Goal: Task Accomplishment & Management: Use online tool/utility

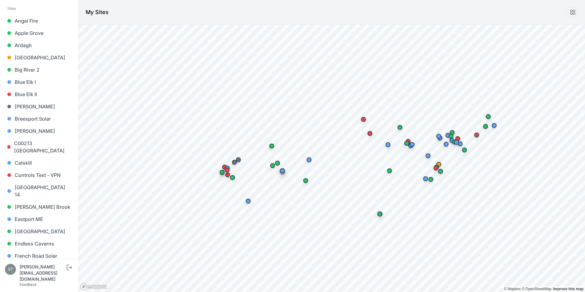
scroll to position [184, 0]
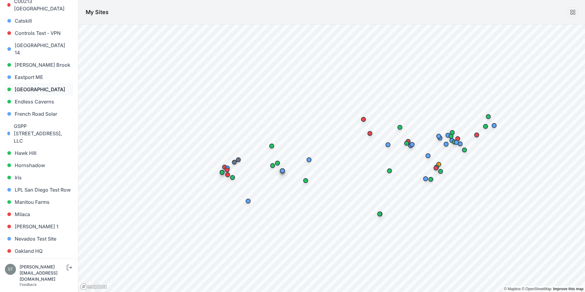
click at [32, 84] on link "[GEOGRAPHIC_DATA]" at bounding box center [39, 89] width 68 height 12
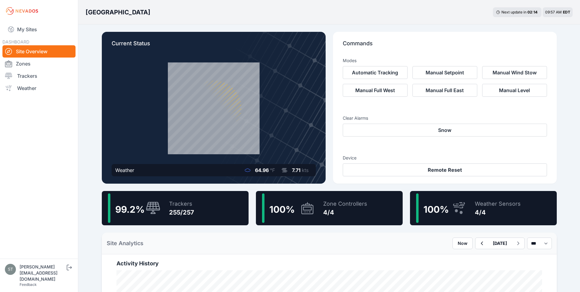
click at [158, 210] on icon at bounding box center [153, 208] width 14 height 12
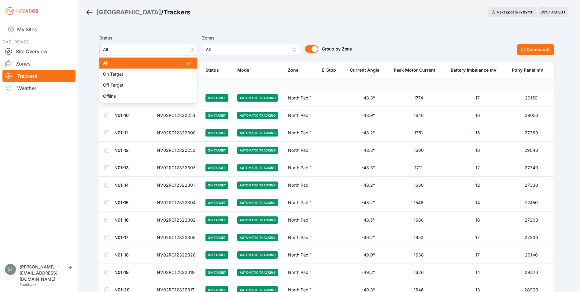
click at [133, 52] on span "All" at bounding box center [144, 49] width 82 height 7
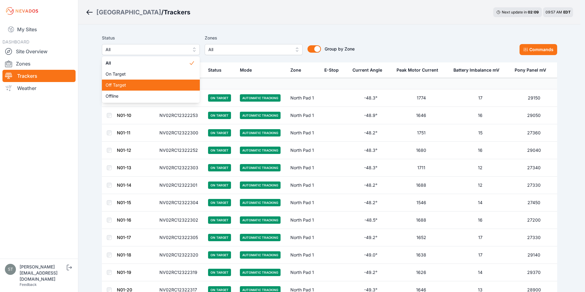
click at [121, 83] on span "Off Target" at bounding box center [147, 85] width 83 height 6
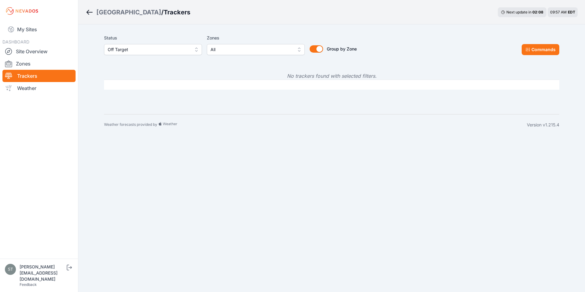
click at [159, 47] on span "Off Target" at bounding box center [149, 49] width 82 height 7
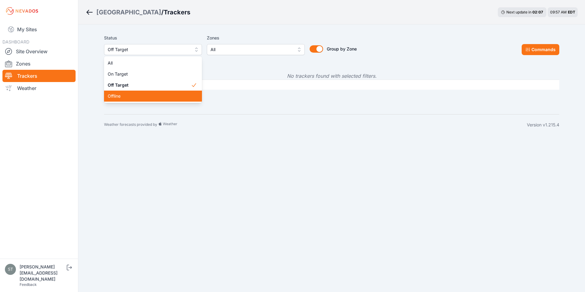
click at [126, 96] on span "Offline" at bounding box center [149, 96] width 83 height 6
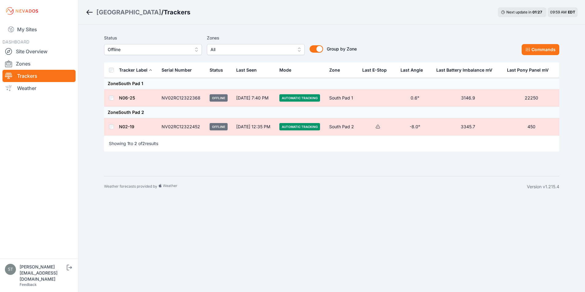
click at [145, 49] on span "Offline" at bounding box center [149, 49] width 82 height 7
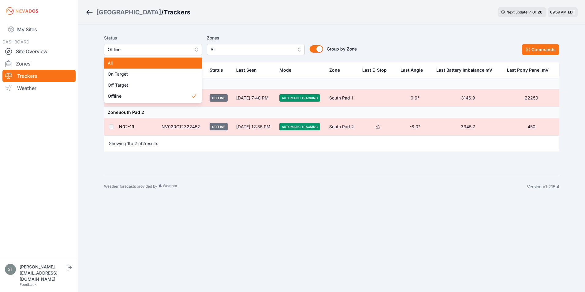
click at [127, 62] on span "All" at bounding box center [149, 63] width 83 height 6
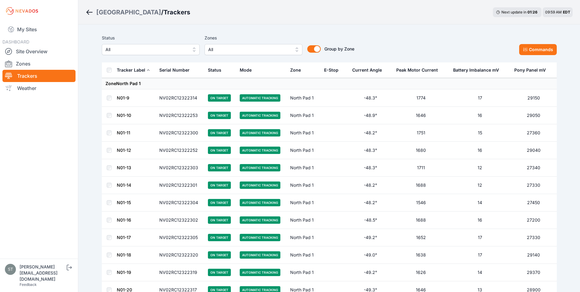
drag, startPoint x: 146, startPoint y: 106, endPoint x: 122, endPoint y: 98, distance: 24.8
click at [126, 50] on span "All" at bounding box center [147, 49] width 82 height 7
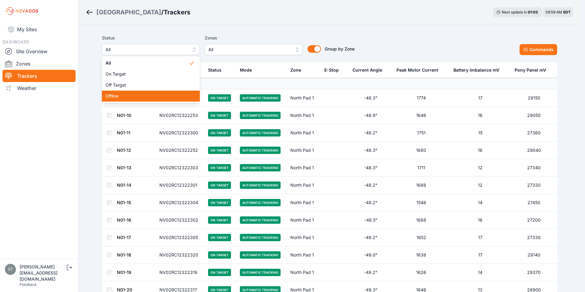
click at [123, 99] on div "Offline" at bounding box center [151, 96] width 98 height 11
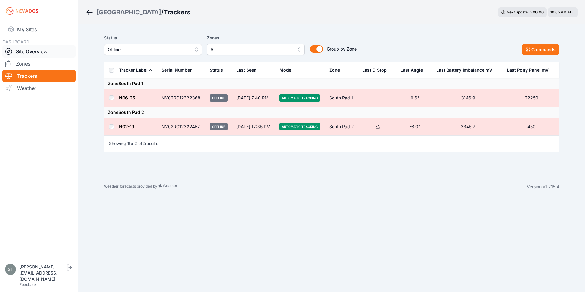
click at [29, 51] on link "Site Overview" at bounding box center [38, 51] width 73 height 12
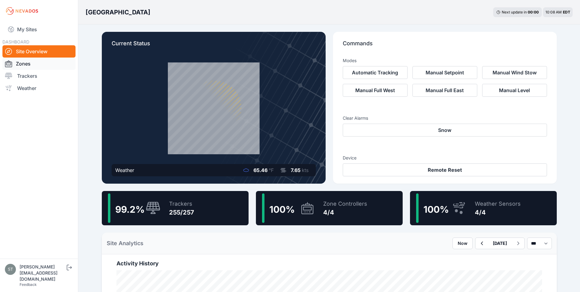
drag, startPoint x: 27, startPoint y: 30, endPoint x: 34, endPoint y: 58, distance: 29.3
click at [27, 30] on link "My Sites" at bounding box center [38, 29] width 73 height 15
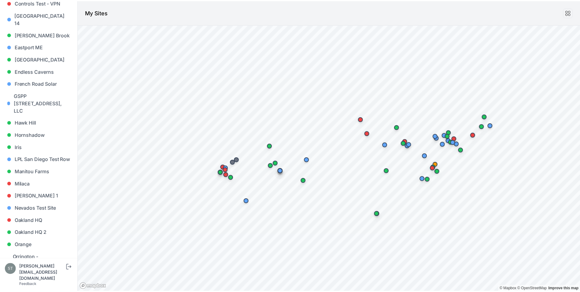
scroll to position [214, 0]
click at [32, 53] on link "[GEOGRAPHIC_DATA]" at bounding box center [39, 59] width 68 height 12
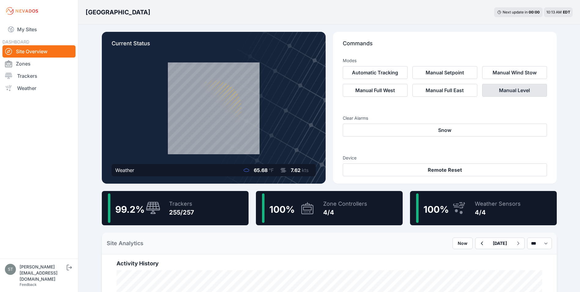
click at [514, 90] on button "Manual Level" at bounding box center [515, 90] width 65 height 13
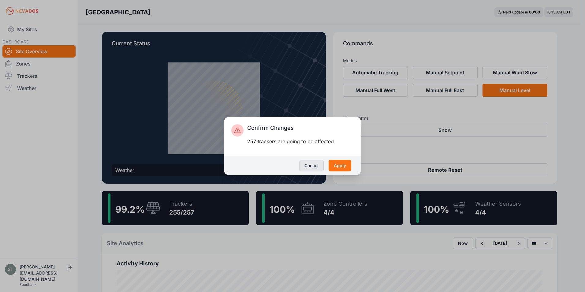
click at [310, 165] on button "Cancel" at bounding box center [311, 166] width 24 height 12
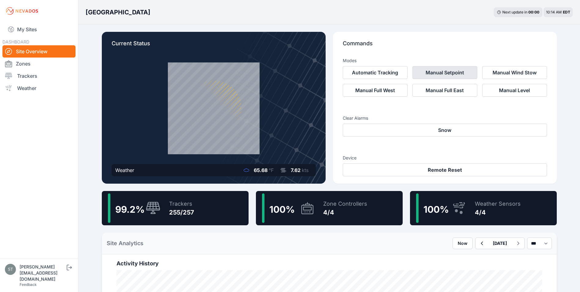
click at [447, 73] on button "Manual Setpoint" at bounding box center [445, 72] width 65 height 13
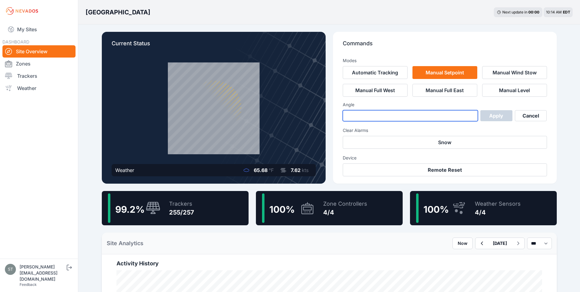
click at [389, 116] on input "number" at bounding box center [411, 115] width 136 height 11
click at [436, 45] on p "Commands" at bounding box center [445, 45] width 204 height 13
click at [25, 63] on link "Zones" at bounding box center [38, 64] width 73 height 12
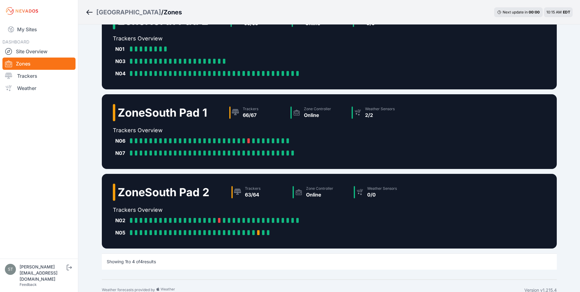
scroll to position [117, 0]
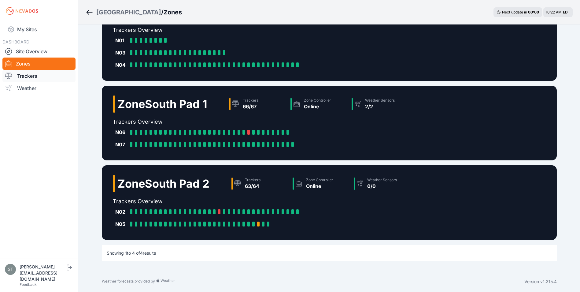
click at [27, 73] on link "Trackers" at bounding box center [38, 76] width 73 height 12
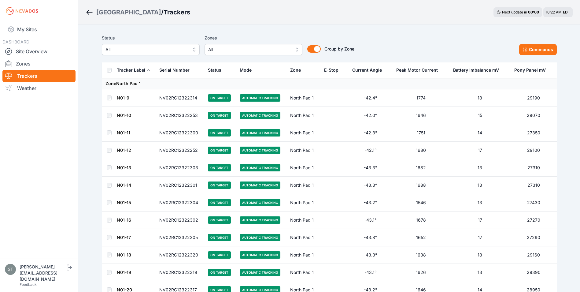
click at [233, 50] on span "All" at bounding box center [249, 49] width 82 height 7
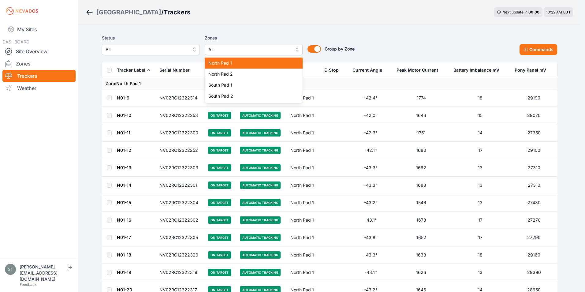
click at [227, 62] on span "North Pad 1" at bounding box center [249, 63] width 83 height 6
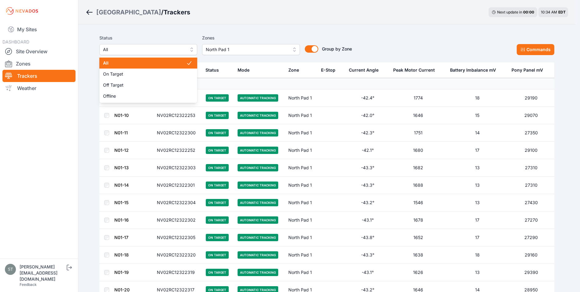
click at [132, 47] on span "All" at bounding box center [144, 49] width 82 height 7
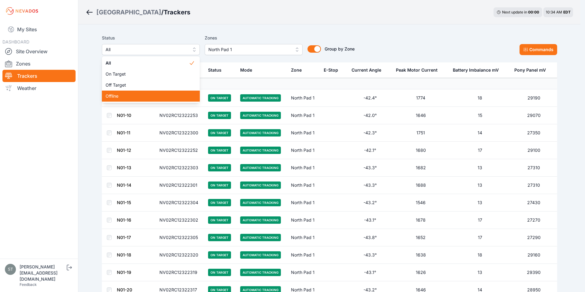
click at [119, 97] on span "Offline" at bounding box center [147, 96] width 83 height 6
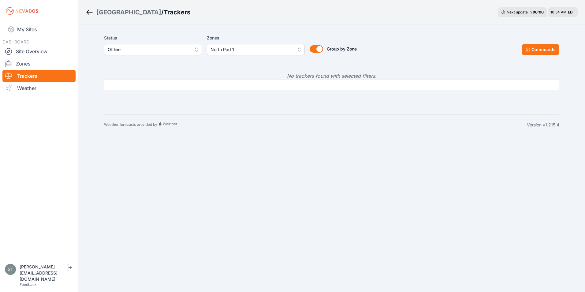
click at [226, 56] on div "Status Offline Zones North Pad 1 Group by Zone Group by Zone Commands" at bounding box center [331, 47] width 455 height 31
click at [230, 49] on span "North Pad 1" at bounding box center [252, 49] width 82 height 7
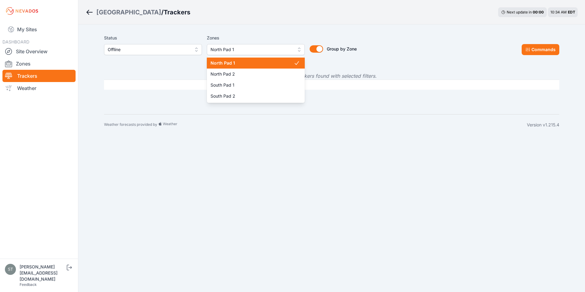
click at [235, 65] on span "North Pad 1" at bounding box center [252, 63] width 83 height 6
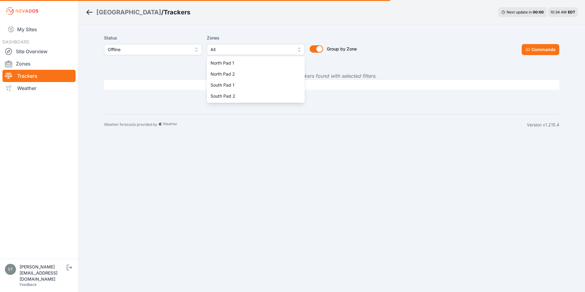
click at [305, 19] on div "East Road / Trackers Next update in 00 : 00 10:34 AM EDT Status Offline Zones A…" at bounding box center [292, 67] width 585 height 135
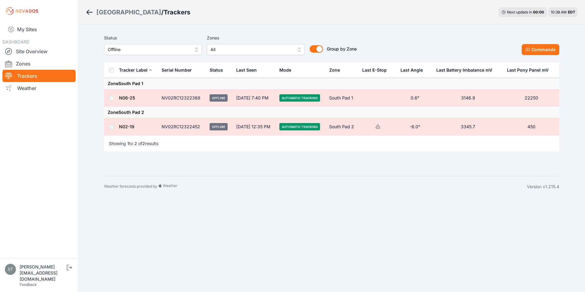
click at [156, 52] on span "Offline" at bounding box center [149, 49] width 82 height 7
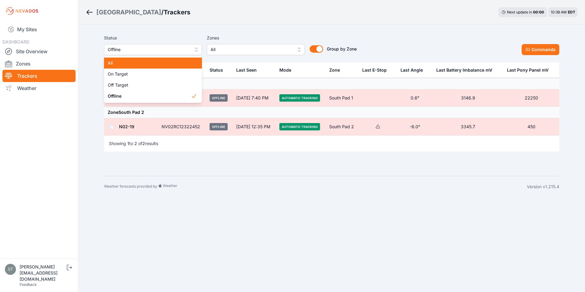
click at [131, 62] on span "All" at bounding box center [149, 63] width 83 height 6
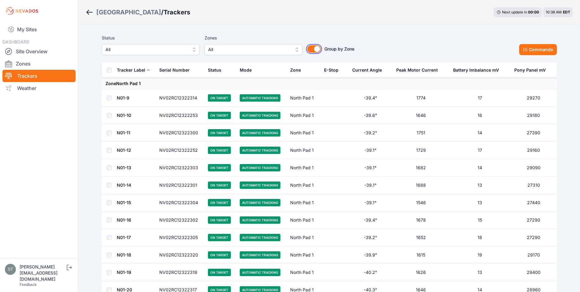
click at [310, 48] on button "Group by Zone" at bounding box center [314, 48] width 13 height 7
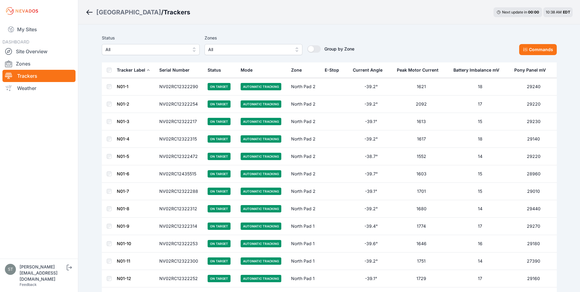
click at [172, 69] on div "Serial Number" at bounding box center [174, 70] width 30 height 6
click at [329, 70] on div "E-Stop" at bounding box center [332, 70] width 14 height 6
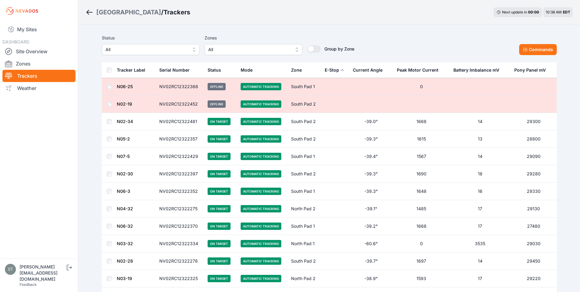
click at [328, 70] on div "E-Stop" at bounding box center [332, 70] width 14 height 6
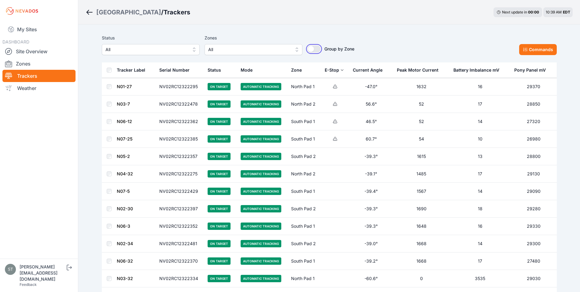
click at [315, 49] on button "Group by Zone" at bounding box center [314, 48] width 13 height 7
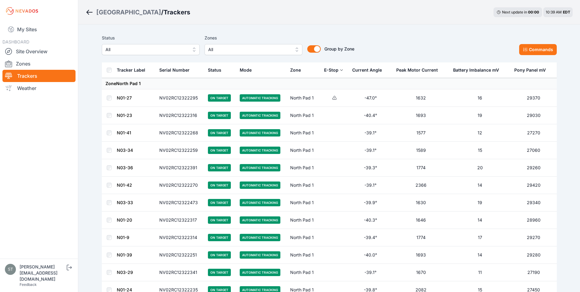
click at [233, 49] on span "All" at bounding box center [249, 49] width 82 height 7
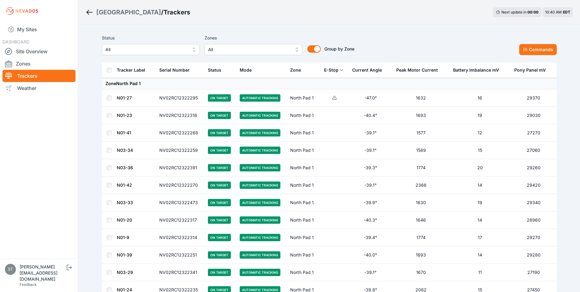
click at [236, 50] on span "All" at bounding box center [249, 49] width 82 height 7
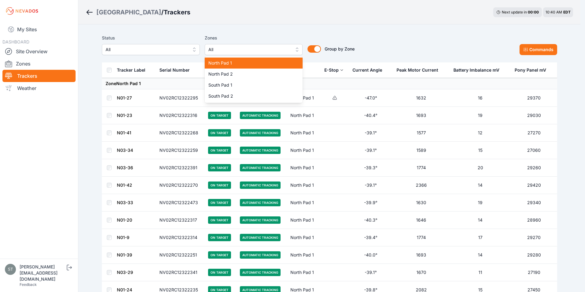
click at [231, 62] on span "North Pad 1" at bounding box center [249, 63] width 83 height 6
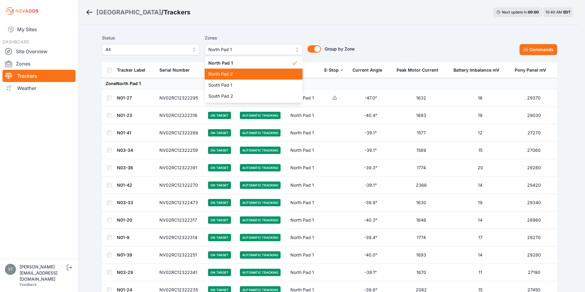
click at [237, 73] on span "North Pad 2" at bounding box center [249, 74] width 83 height 6
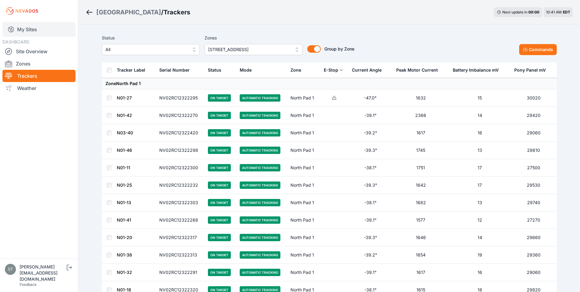
click at [30, 29] on link "My Sites" at bounding box center [38, 29] width 73 height 15
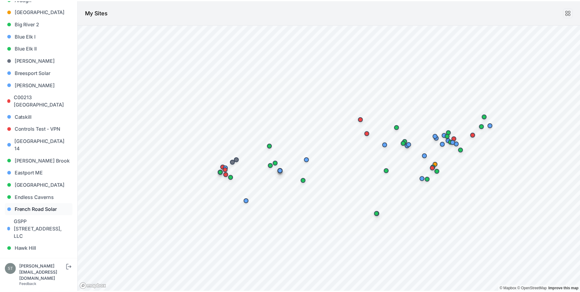
scroll to position [92, 0]
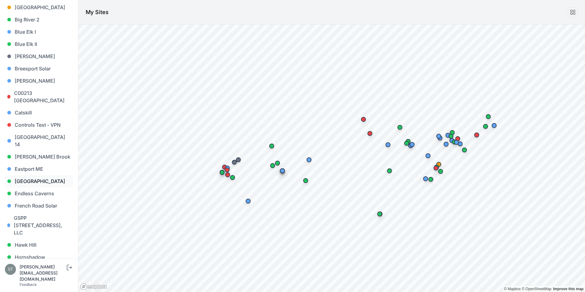
click at [34, 175] on link "[GEOGRAPHIC_DATA]" at bounding box center [39, 181] width 68 height 12
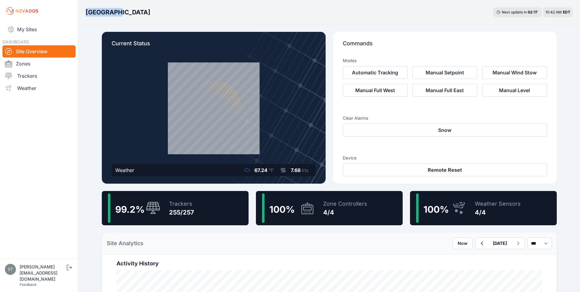
drag, startPoint x: 86, startPoint y: 10, endPoint x: 114, endPoint y: 12, distance: 28.8
click at [114, 12] on h3 "[GEOGRAPHIC_DATA]" at bounding box center [118, 12] width 65 height 9
drag, startPoint x: 114, startPoint y: 12, endPoint x: 257, endPoint y: 15, distance: 142.3
click at [257, 15] on div "East Road Next update in 02 : 15 10:42 AM EDT" at bounding box center [329, 12] width 502 height 24
click at [19, 76] on link "Trackers" at bounding box center [38, 76] width 73 height 12
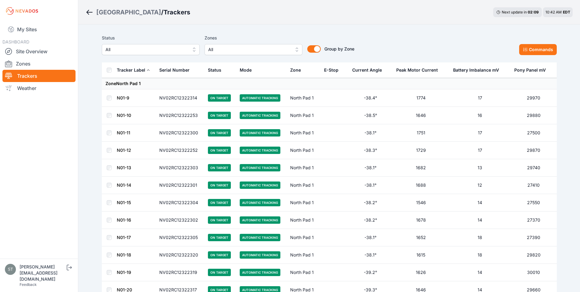
click at [235, 51] on span "All" at bounding box center [249, 49] width 82 height 7
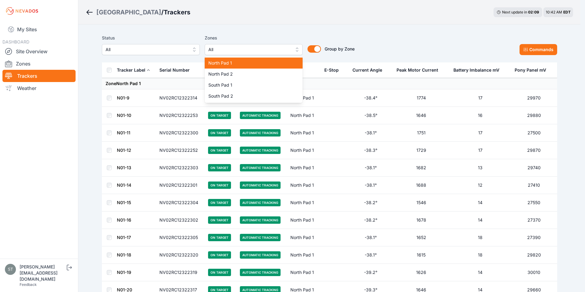
click at [232, 63] on span "North Pad 1" at bounding box center [249, 63] width 83 height 6
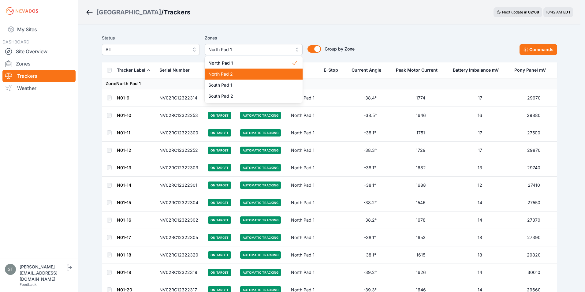
click at [231, 74] on span "North Pad 2" at bounding box center [249, 74] width 83 height 6
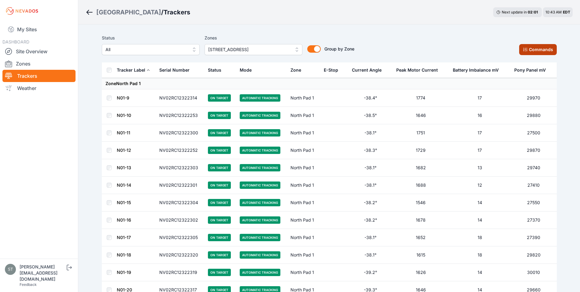
click at [530, 47] on button "Commands" at bounding box center [539, 49] width 38 height 11
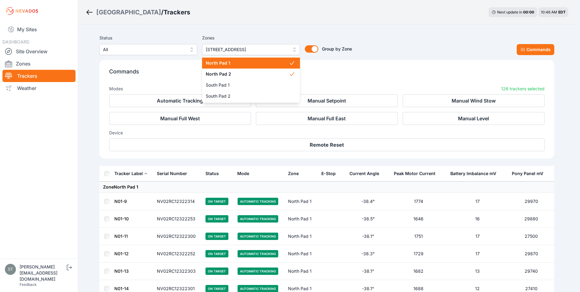
click at [265, 49] on span "North Pad 1, North Pad 2" at bounding box center [247, 49] width 82 height 7
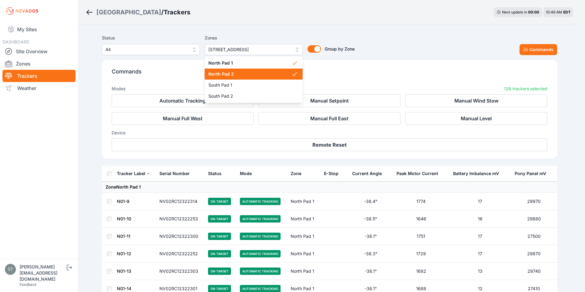
click at [276, 71] on span "North Pad 2" at bounding box center [249, 74] width 83 height 6
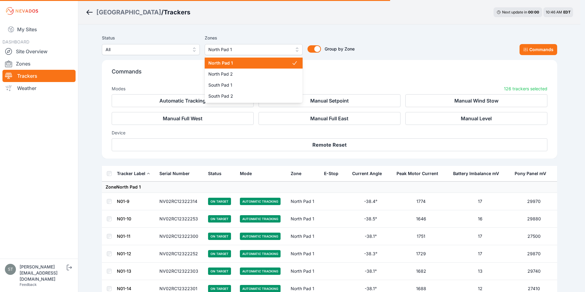
click at [276, 62] on span "North Pad 1" at bounding box center [249, 63] width 83 height 6
click at [270, 32] on div "Status All Zones All North Pad 1 North Pad 2 South Pad 1 South Pad 2 Group by Z…" at bounding box center [329, 99] width 455 height 134
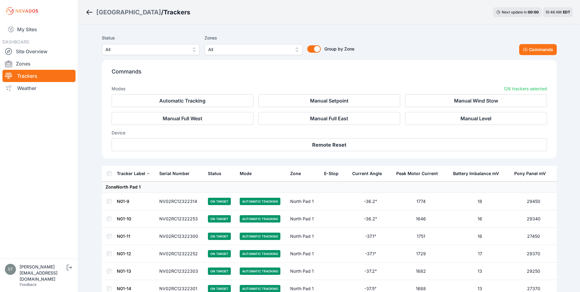
click at [377, 23] on div "East Road / Trackers Next update in 00 : 00 10:46 AM EDT" at bounding box center [329, 12] width 502 height 24
click at [127, 46] on span "All" at bounding box center [147, 49] width 82 height 7
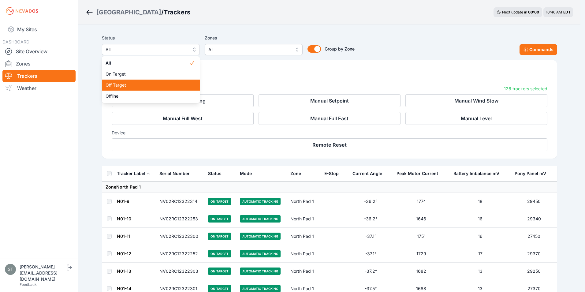
click at [126, 84] on span "Off Target" at bounding box center [147, 85] width 83 height 6
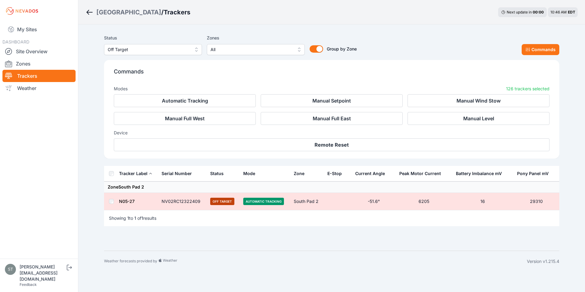
click at [124, 201] on link "N05-27" at bounding box center [127, 201] width 16 height 5
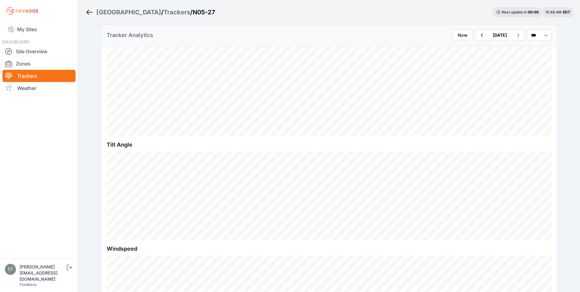
scroll to position [92, 0]
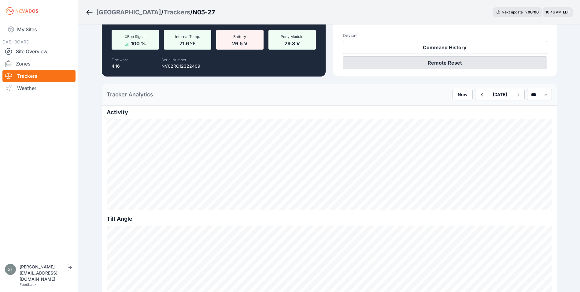
click at [428, 64] on button "Remote Reset" at bounding box center [445, 62] width 204 height 13
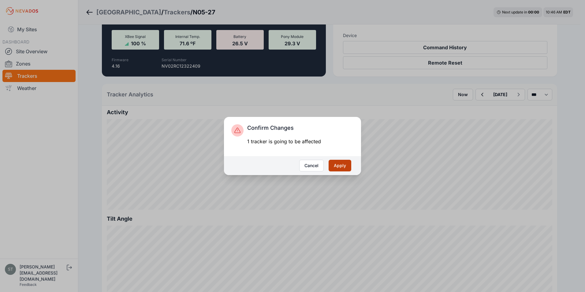
click at [339, 167] on button "Apply" at bounding box center [340, 166] width 23 height 12
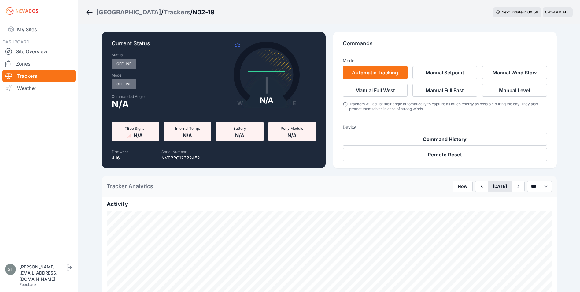
click at [488, 185] on button "[DATE]" at bounding box center [500, 186] width 24 height 11
click at [468, 201] on button "Previous Month" at bounding box center [473, 201] width 10 height 10
click at [529, 249] on div "28" at bounding box center [533, 250] width 8 height 8
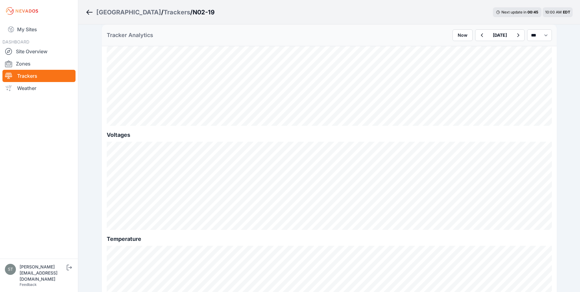
scroll to position [483, 0]
click at [341, 29] on div "Tracker Analytics Now June 28 *** **** *****" at bounding box center [329, 35] width 455 height 22
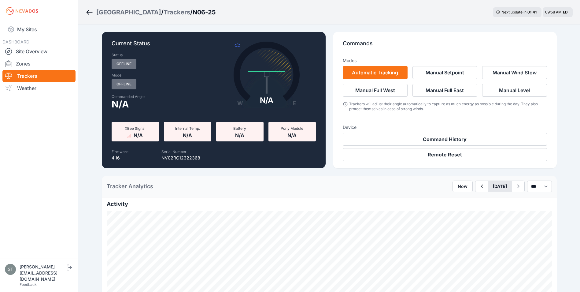
click at [488, 185] on button "[DATE]" at bounding box center [500, 186] width 24 height 11
click at [479, 250] on div "18" at bounding box center [483, 250] width 8 height 8
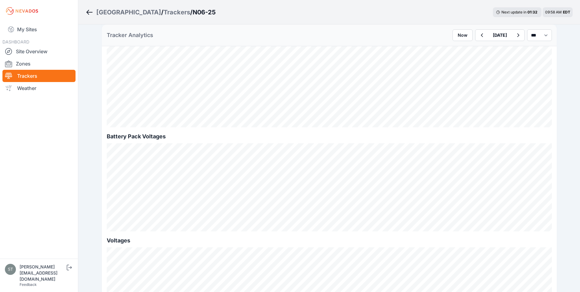
scroll to position [490, 0]
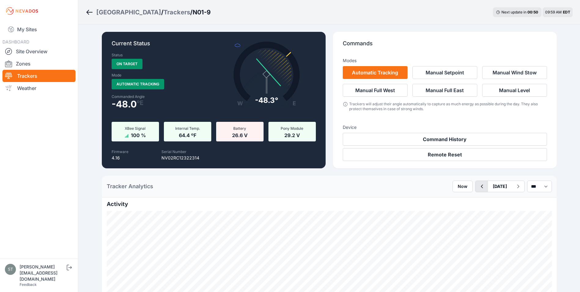
click at [478, 186] on icon "button" at bounding box center [482, 186] width 8 height 7
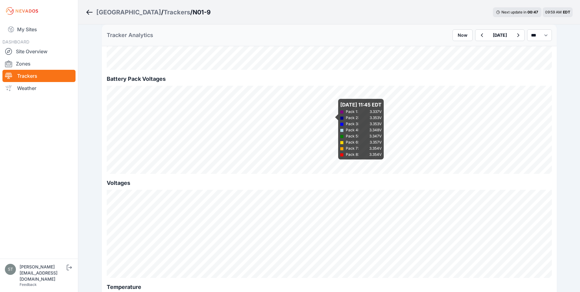
scroll to position [551, 0]
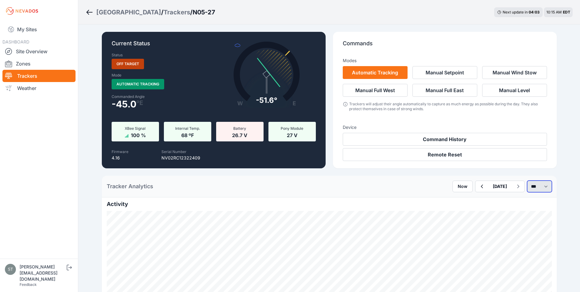
click at [535, 185] on select "*** **** *****" at bounding box center [540, 187] width 25 height 12
click at [528, 181] on select "*** **** *****" at bounding box center [540, 187] width 25 height 12
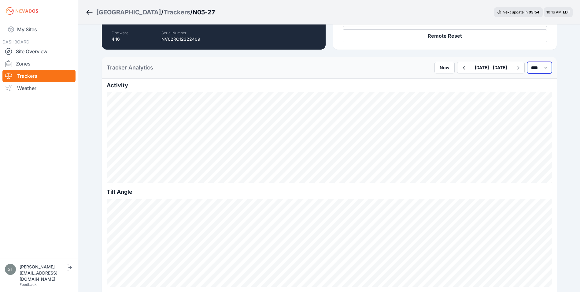
scroll to position [122, 0]
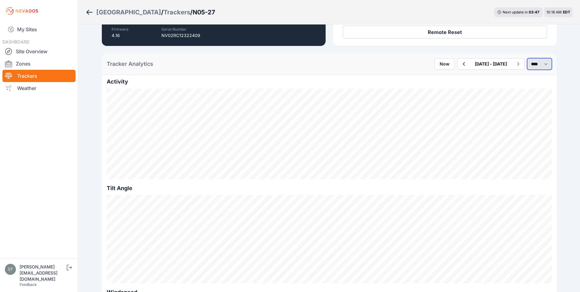
click at [535, 64] on select "*** **** *****" at bounding box center [540, 64] width 25 height 12
click at [528, 58] on select "*** **** *****" at bounding box center [540, 64] width 25 height 12
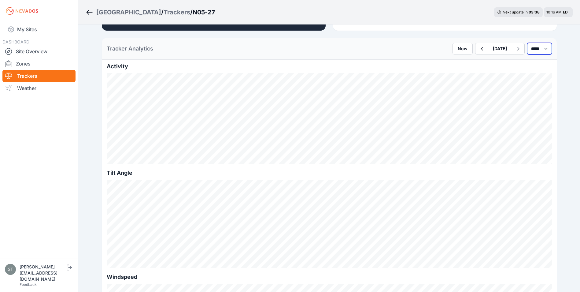
scroll to position [153, 0]
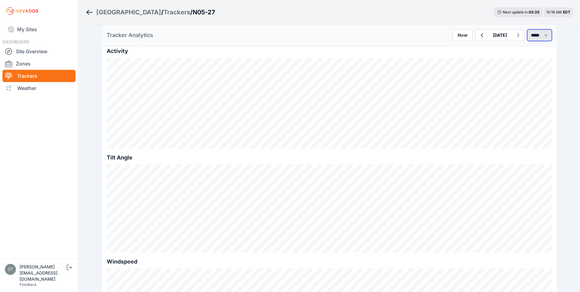
click at [530, 33] on select "*** **** *****" at bounding box center [540, 35] width 25 height 12
click at [528, 29] on select "*** **** *****" at bounding box center [540, 35] width 25 height 12
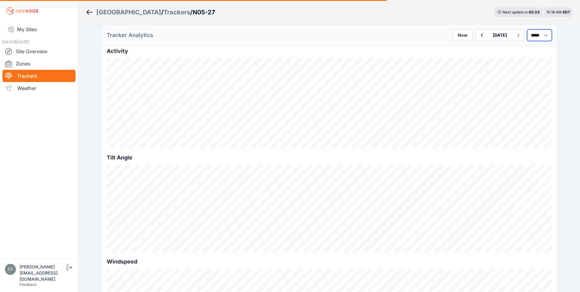
select select "*****"
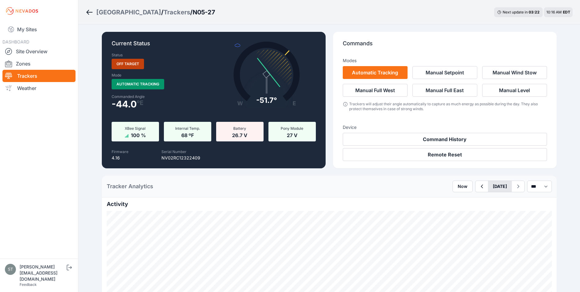
click at [491, 188] on button "[DATE]" at bounding box center [500, 186] width 24 height 11
click at [479, 240] on div "11" at bounding box center [483, 240] width 8 height 8
click at [453, 187] on button "Now" at bounding box center [463, 187] width 20 height 12
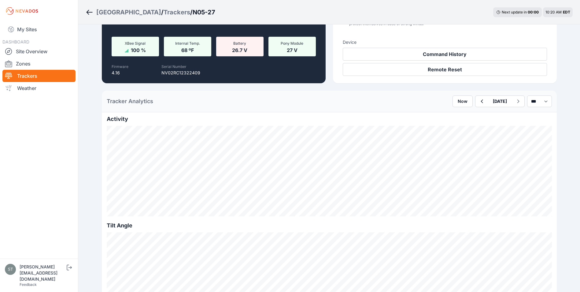
scroll to position [92, 0]
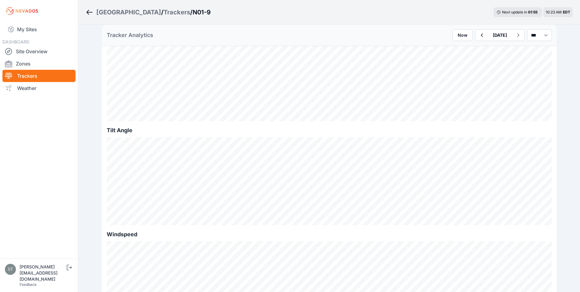
scroll to position [184, 0]
click at [478, 33] on icon "button" at bounding box center [482, 35] width 8 height 7
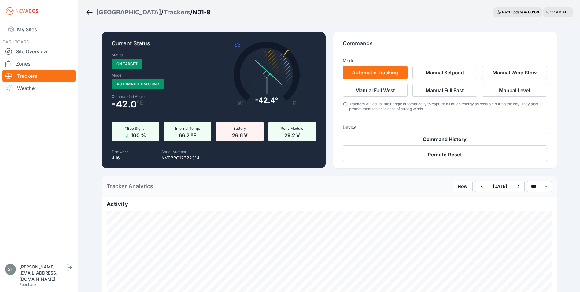
click at [199, 157] on div "Serial Number NV02RC12322314" at bounding box center [180, 153] width 94 height 13
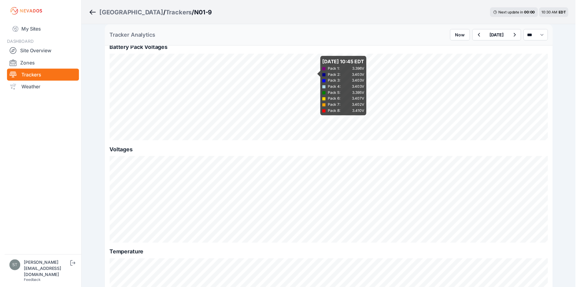
scroll to position [581, 0]
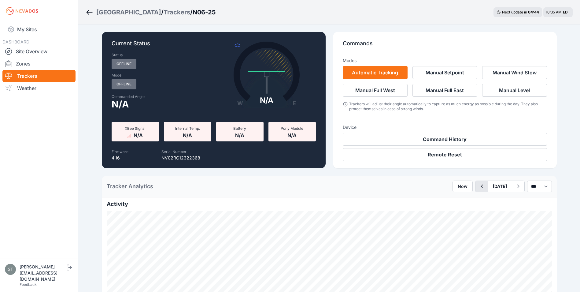
click at [481, 187] on icon "button" at bounding box center [482, 187] width 2 height 4
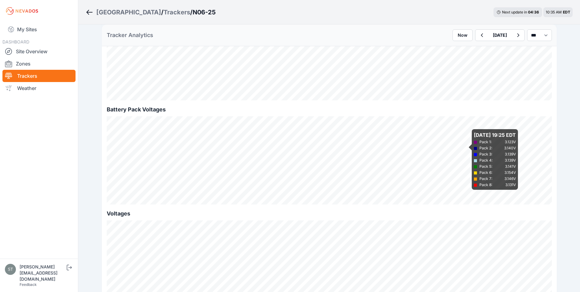
scroll to position [581, 0]
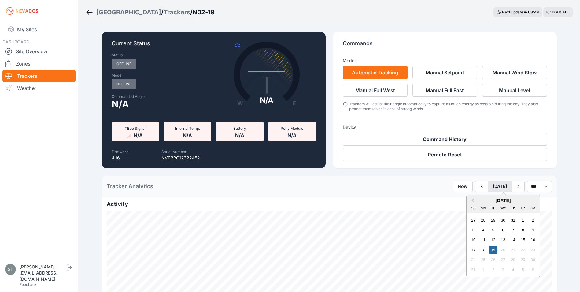
click at [492, 186] on button "[DATE]" at bounding box center [500, 186] width 24 height 11
click at [473, 200] on span "Previous Month" at bounding box center [473, 200] width 0 height 7
click at [529, 250] on div "28" at bounding box center [533, 250] width 8 height 8
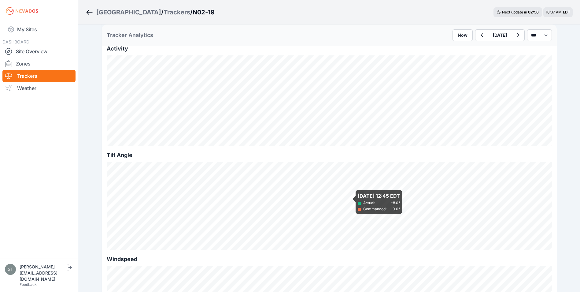
scroll to position [153, 0]
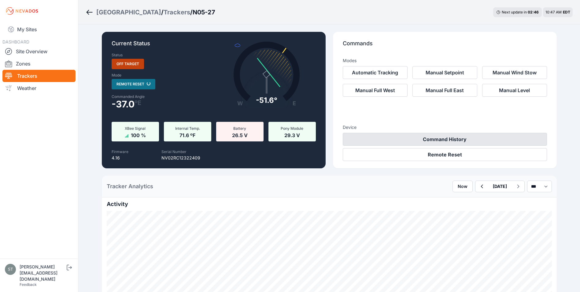
click at [437, 139] on button "Command History" at bounding box center [445, 139] width 204 height 13
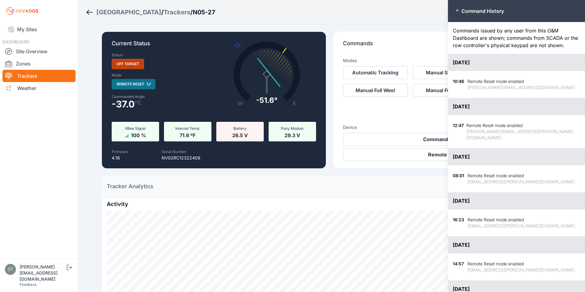
click at [367, 188] on div "Close panel Command History Commands issued by any user from this O&M Dashboard…" at bounding box center [292, 146] width 585 height 292
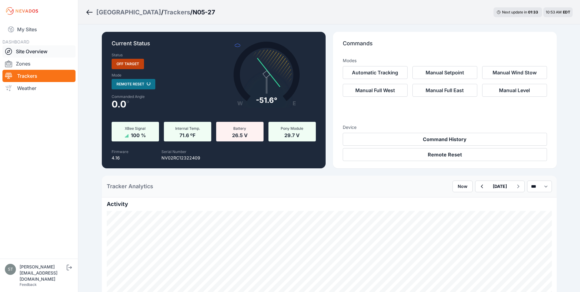
click at [24, 53] on link "Site Overview" at bounding box center [38, 51] width 73 height 12
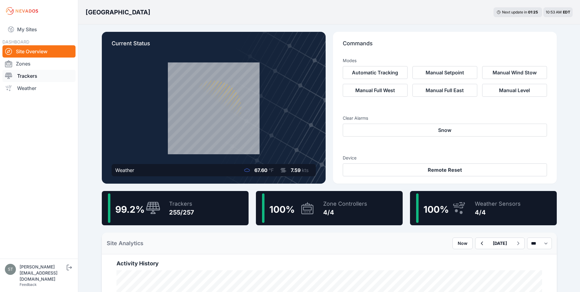
click at [32, 76] on link "Trackers" at bounding box center [38, 76] width 73 height 12
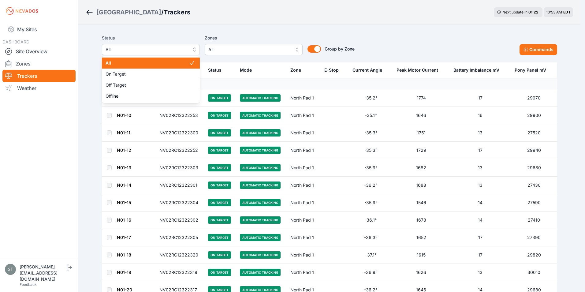
click at [133, 44] on button "All" at bounding box center [151, 49] width 98 height 11
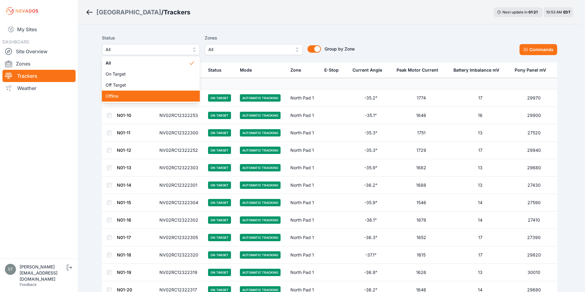
click at [118, 96] on span "Offline" at bounding box center [147, 96] width 83 height 6
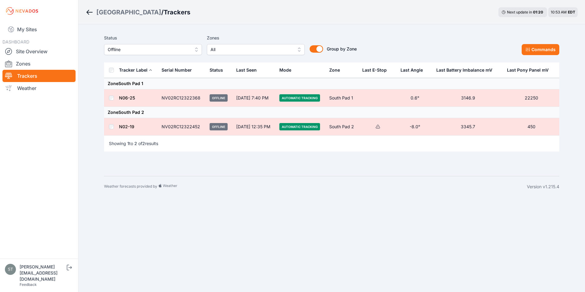
click at [146, 50] on span "Offline" at bounding box center [149, 49] width 82 height 7
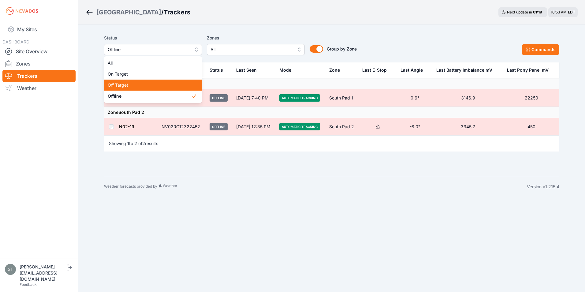
click at [118, 83] on span "Off Target" at bounding box center [149, 85] width 83 height 6
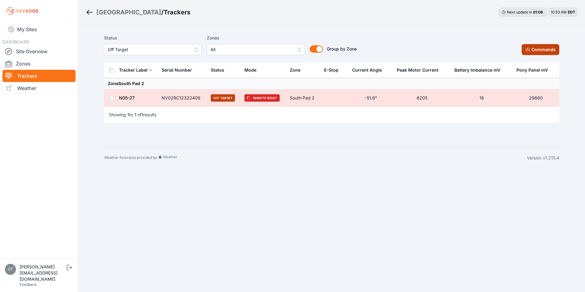
click at [540, 50] on button "Commands" at bounding box center [541, 49] width 38 height 11
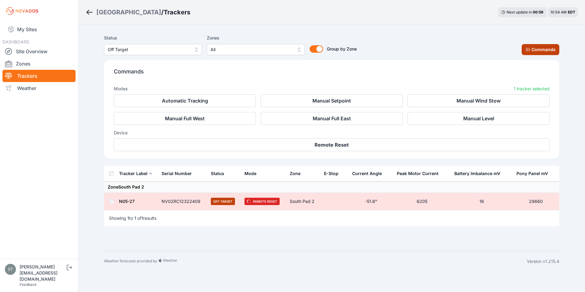
click at [532, 49] on button "Commands" at bounding box center [541, 49] width 38 height 11
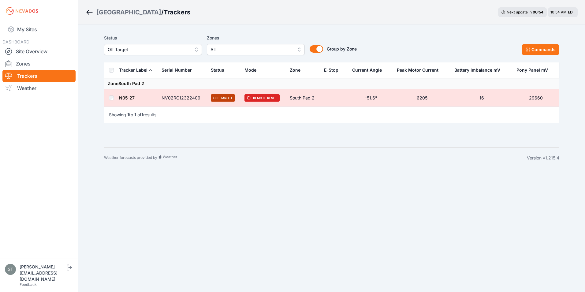
click at [138, 51] on span "Off Target" at bounding box center [149, 49] width 82 height 7
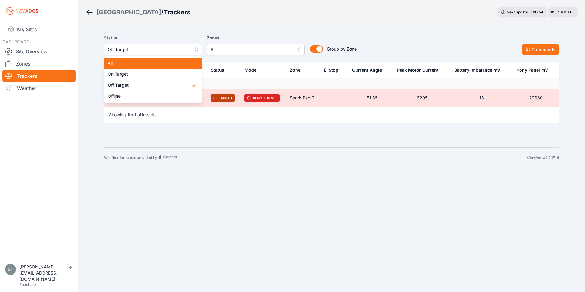
click at [123, 63] on span "All" at bounding box center [149, 63] width 83 height 6
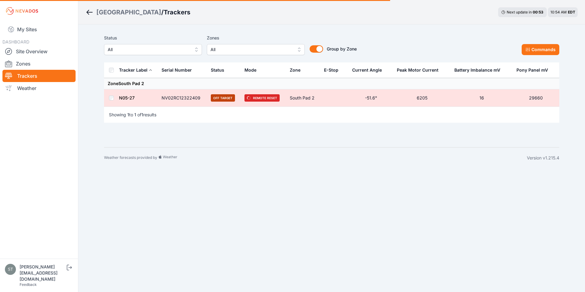
click at [237, 47] on span "All" at bounding box center [252, 49] width 82 height 7
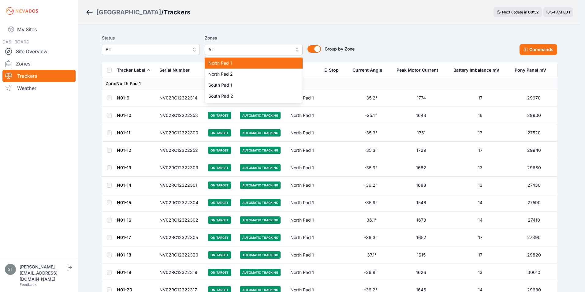
click at [228, 65] on span "North Pad 1" at bounding box center [249, 63] width 83 height 6
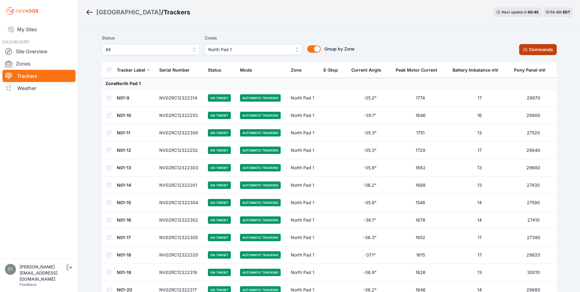
click at [531, 48] on button "Commands" at bounding box center [539, 49] width 38 height 11
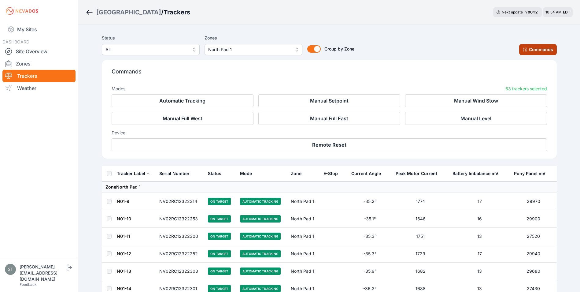
click at [539, 47] on button "Commands" at bounding box center [539, 49] width 38 height 11
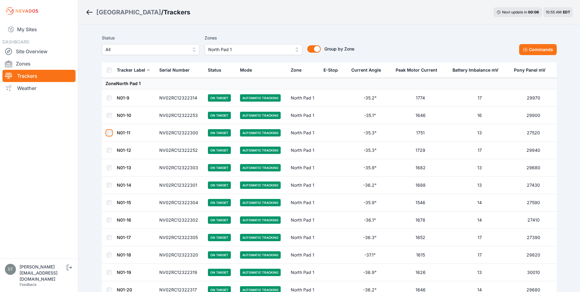
click at [111, 135] on td at bounding box center [109, 132] width 15 height 17
click at [110, 131] on td at bounding box center [109, 132] width 15 height 17
click at [537, 54] on button "Commands" at bounding box center [539, 49] width 38 height 11
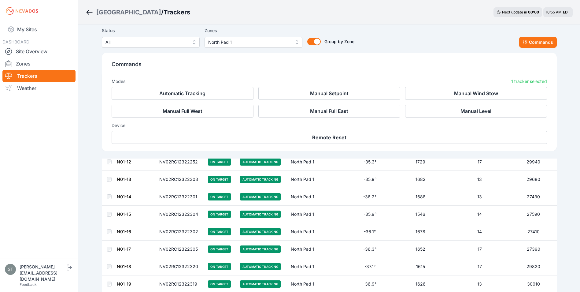
scroll to position [93, 0]
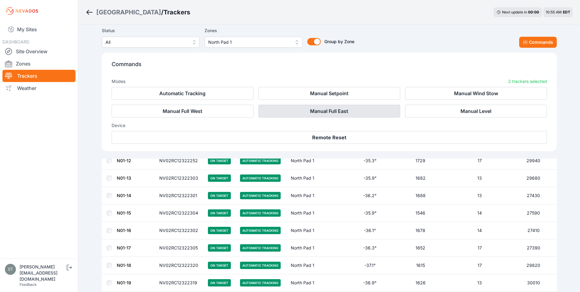
click at [334, 111] on button "Manual Full East" at bounding box center [330, 111] width 142 height 13
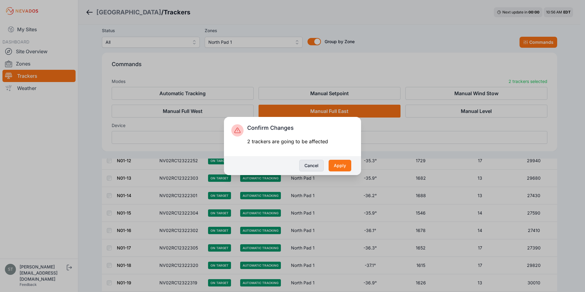
click at [312, 166] on button "Cancel" at bounding box center [311, 166] width 24 height 12
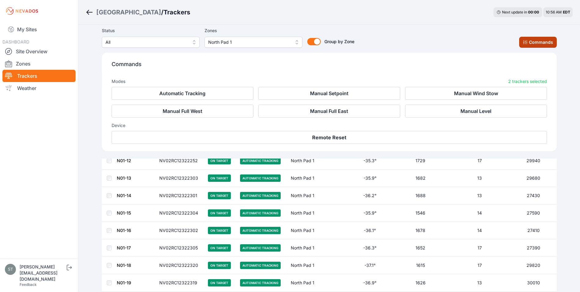
click at [544, 40] on button "Commands" at bounding box center [539, 42] width 38 height 11
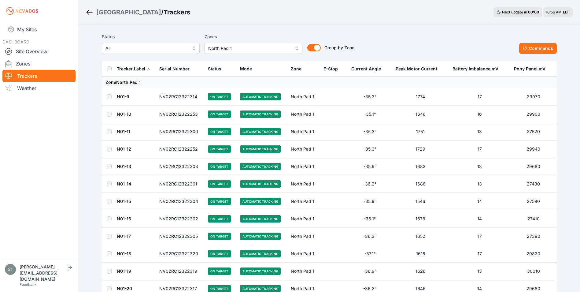
scroll to position [0, 0]
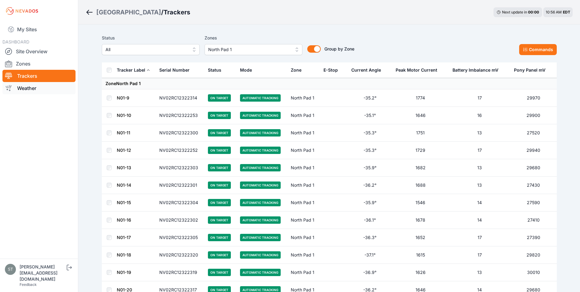
click at [25, 88] on link "Weather" at bounding box center [38, 88] width 73 height 12
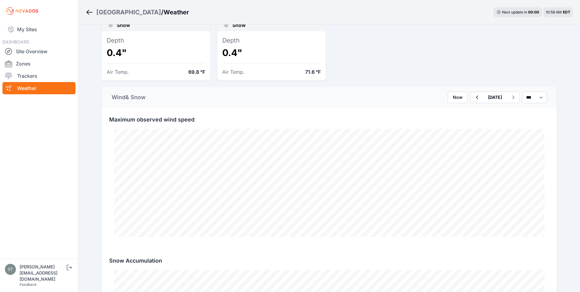
scroll to position [214, 0]
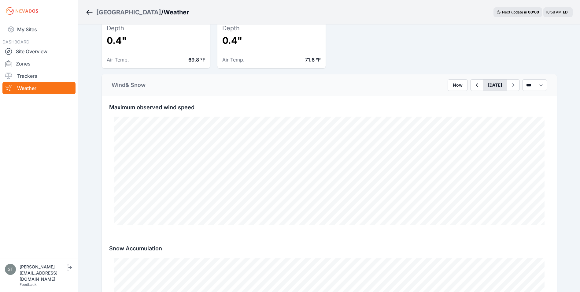
click at [488, 85] on button "[DATE]" at bounding box center [495, 85] width 24 height 11
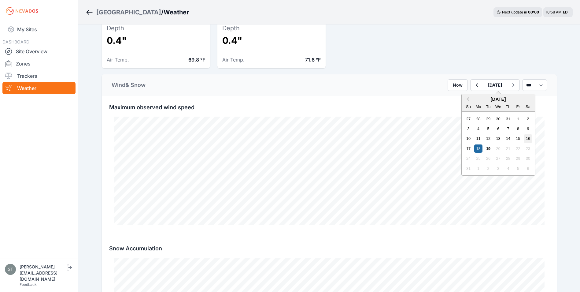
click at [524, 140] on div "16" at bounding box center [528, 138] width 8 height 8
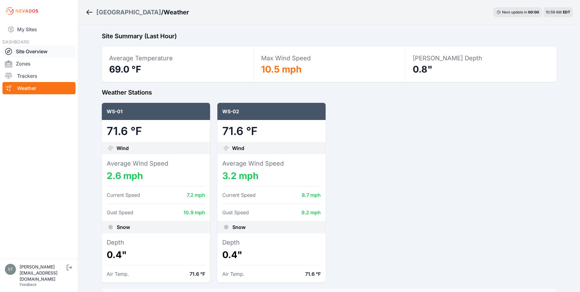
click at [23, 51] on link "Site Overview" at bounding box center [38, 51] width 73 height 12
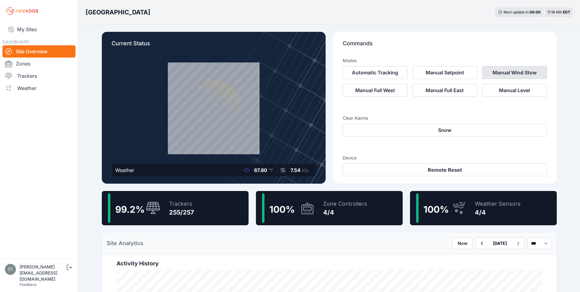
click at [507, 72] on button "Manual Wind Stow" at bounding box center [515, 72] width 65 height 13
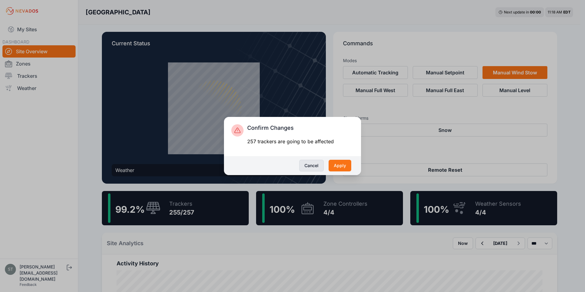
click at [310, 167] on button "Cancel" at bounding box center [311, 166] width 24 height 12
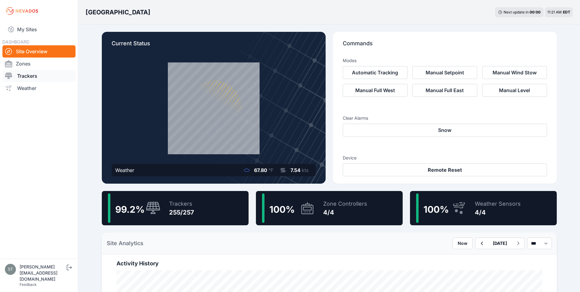
click at [19, 79] on link "Trackers" at bounding box center [38, 76] width 73 height 12
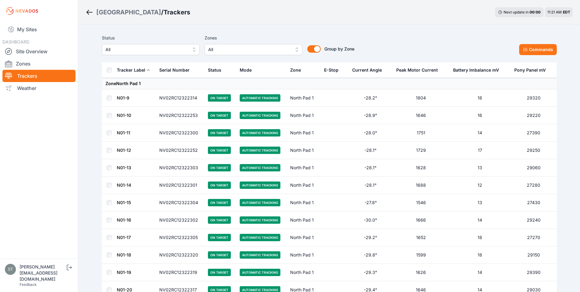
click at [137, 50] on span "All" at bounding box center [147, 49] width 82 height 7
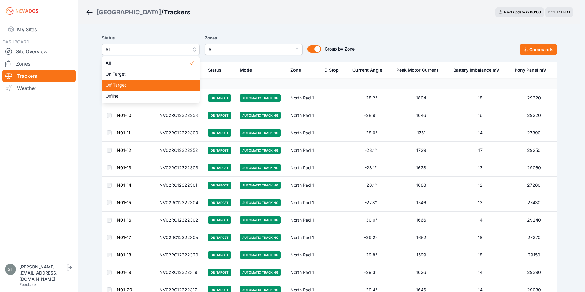
click at [124, 84] on span "Off Target" at bounding box center [147, 85] width 83 height 6
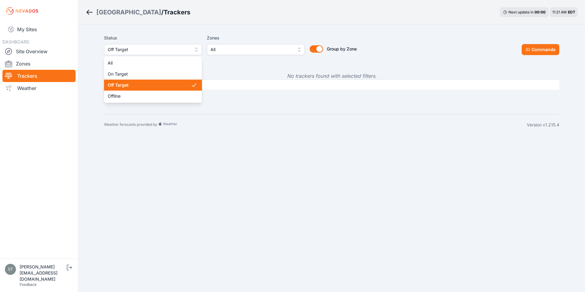
click at [142, 51] on span "Off Target" at bounding box center [149, 49] width 82 height 7
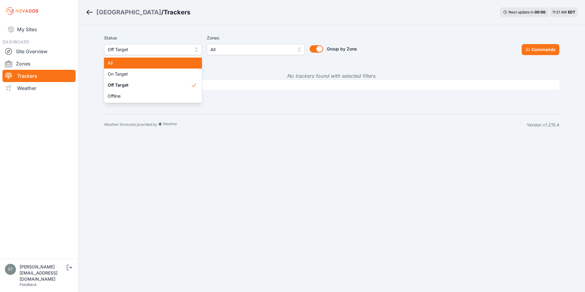
click at [129, 61] on span "All" at bounding box center [149, 63] width 83 height 6
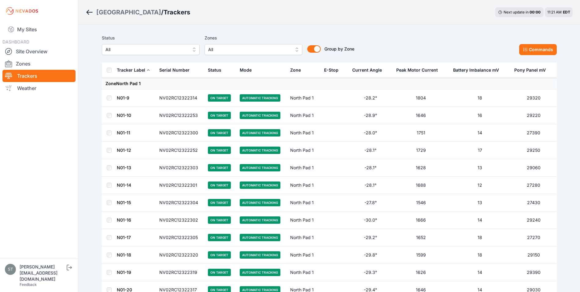
click at [121, 98] on link "N01-9" at bounding box center [123, 97] width 13 height 5
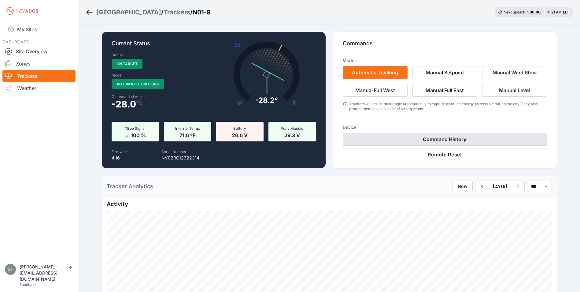
click at [437, 140] on button "Command History" at bounding box center [445, 139] width 204 height 13
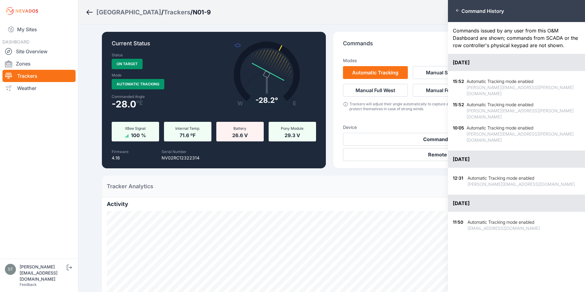
click at [382, 120] on div "Close panel Command History Commands issued by any user from this O&M Dashboard…" at bounding box center [292, 146] width 585 height 292
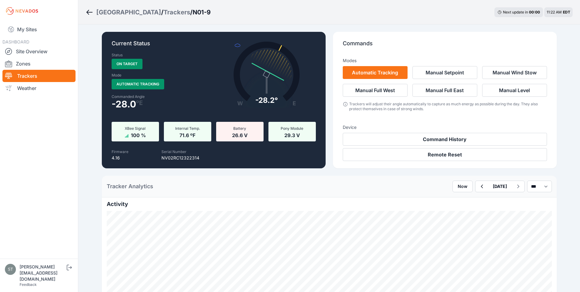
click at [23, 76] on link "Trackers" at bounding box center [38, 76] width 73 height 12
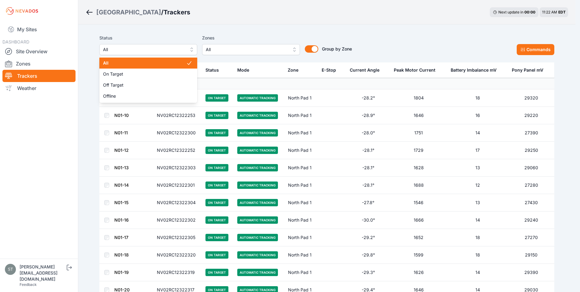
click at [128, 51] on span "All" at bounding box center [144, 49] width 82 height 7
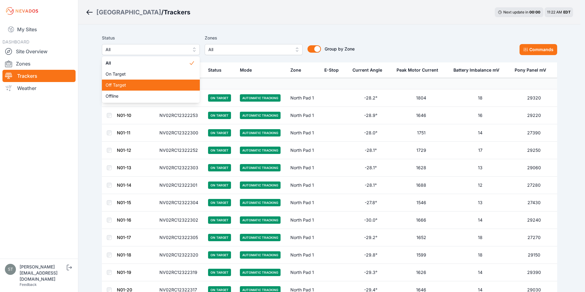
click at [124, 86] on span "Off Target" at bounding box center [147, 85] width 83 height 6
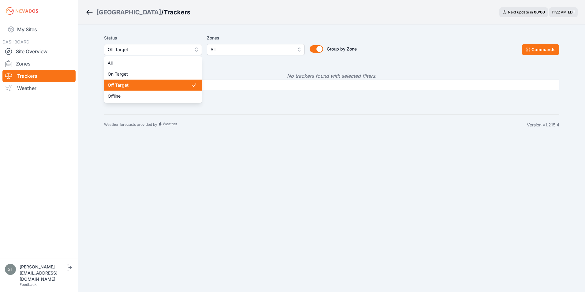
click at [133, 45] on button "Off Target" at bounding box center [153, 49] width 98 height 11
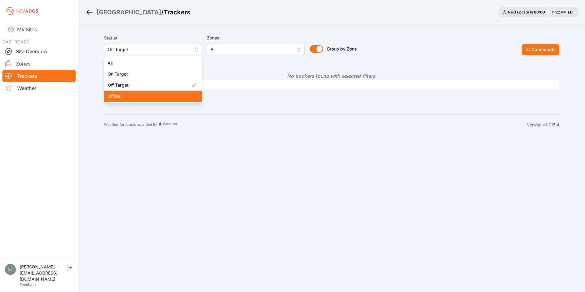
click at [123, 95] on span "Offline" at bounding box center [149, 96] width 83 height 6
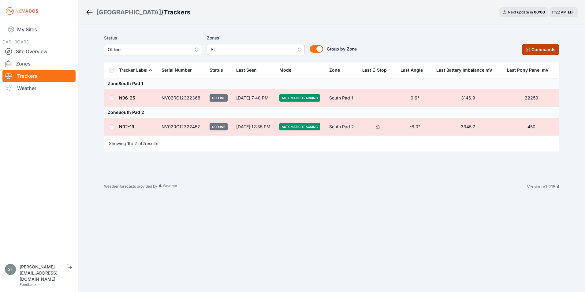
click at [531, 54] on button "Commands" at bounding box center [541, 49] width 38 height 11
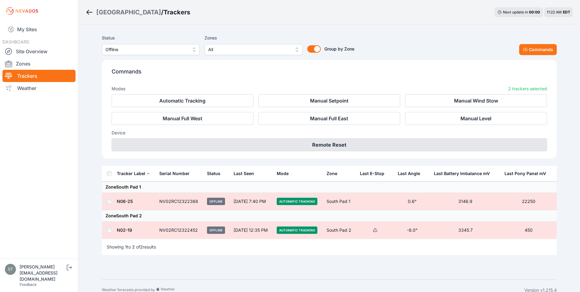
click at [341, 145] on button "Remote Reset" at bounding box center [330, 144] width 436 height 13
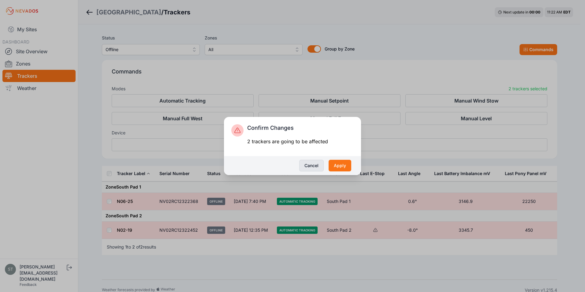
click at [312, 166] on button "Cancel" at bounding box center [311, 166] width 24 height 12
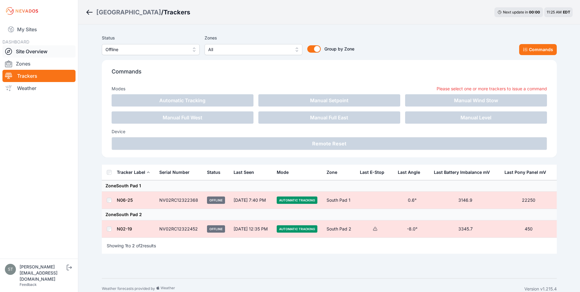
click at [27, 51] on link "Site Overview" at bounding box center [38, 51] width 73 height 12
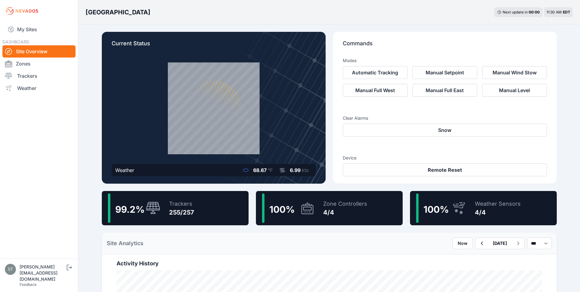
click at [168, 210] on div "Trackers 255/257" at bounding box center [178, 207] width 31 height 29
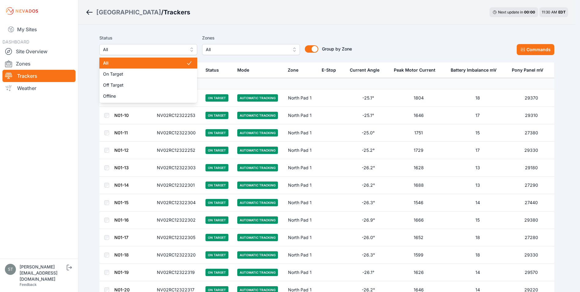
click at [123, 49] on span "All" at bounding box center [144, 49] width 82 height 7
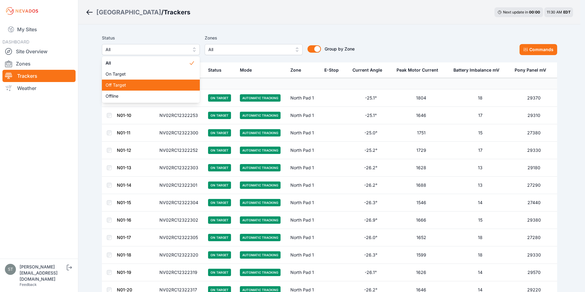
click at [132, 83] on span "Off Target" at bounding box center [147, 85] width 83 height 6
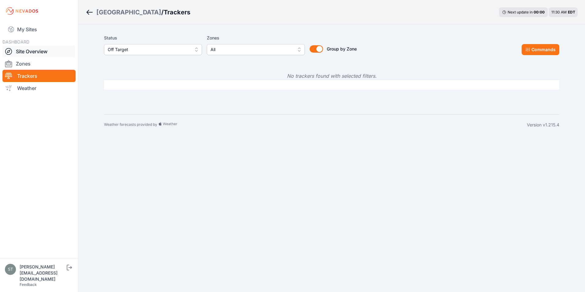
click at [26, 54] on link "Site Overview" at bounding box center [38, 51] width 73 height 12
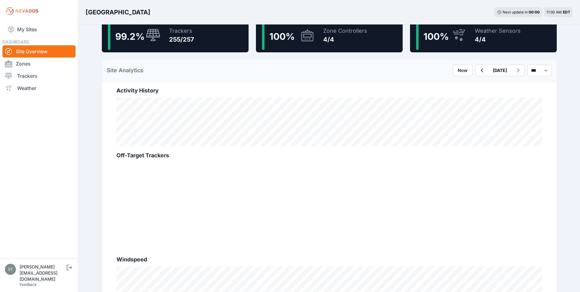
scroll to position [184, 0]
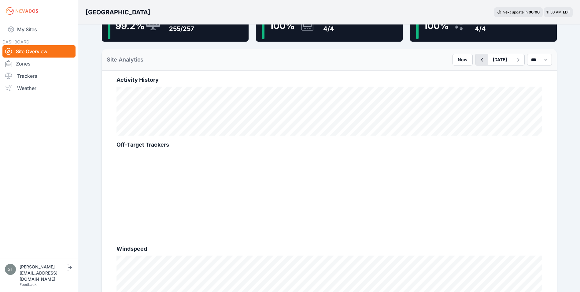
click at [478, 58] on icon "button" at bounding box center [482, 59] width 8 height 7
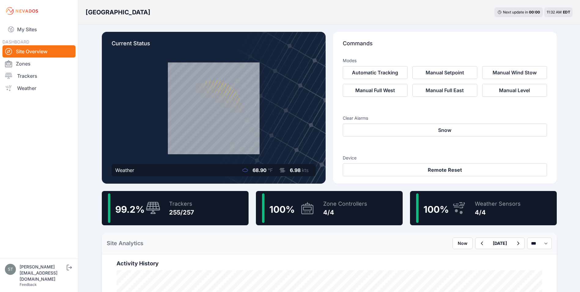
drag, startPoint x: 31, startPoint y: 74, endPoint x: 207, endPoint y: 141, distance: 188.2
click at [31, 74] on link "Trackers" at bounding box center [38, 76] width 73 height 12
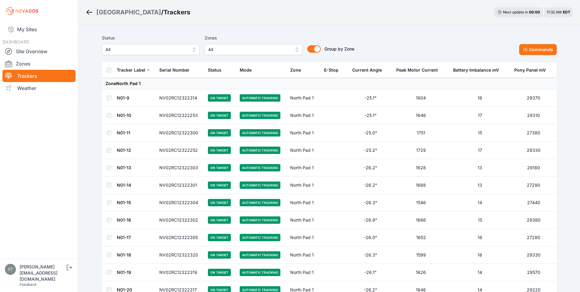
click at [123, 97] on link "N01-9" at bounding box center [123, 97] width 13 height 5
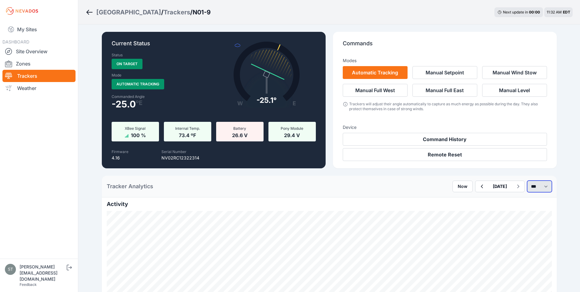
click at [533, 186] on select "*** **** *****" at bounding box center [540, 187] width 25 height 12
select select "*******"
click at [528, 181] on select "*** **** *****" at bounding box center [540, 187] width 25 height 12
